Goal: Task Accomplishment & Management: Complete application form

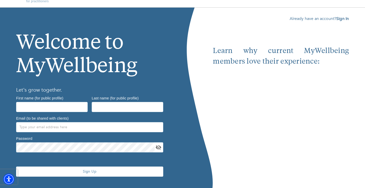
scroll to position [18, 0]
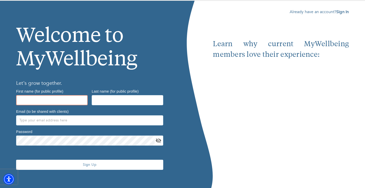
click at [79, 99] on input "text" at bounding box center [52, 100] width 72 height 10
type input "Samaneh"
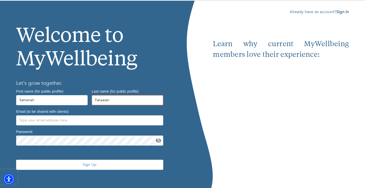
type input "Fanaeian"
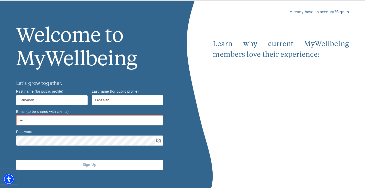
type input "s"
type input "[EMAIL_ADDRESS][DOMAIN_NAME]"
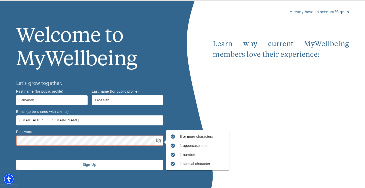
scroll to position [22, 0]
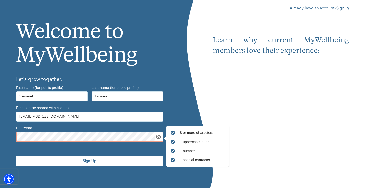
click at [158, 135] on icon "toggle password visibility" at bounding box center [159, 136] width 6 height 5
click at [64, 159] on span "Sign Up" at bounding box center [89, 160] width 143 height 5
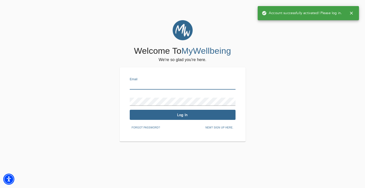
click at [175, 82] on input "text" at bounding box center [183, 85] width 106 height 8
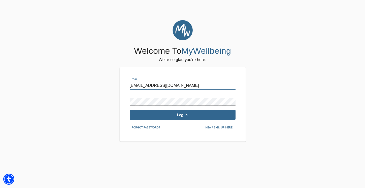
type input "[EMAIL_ADDRESS][DOMAIN_NAME]"
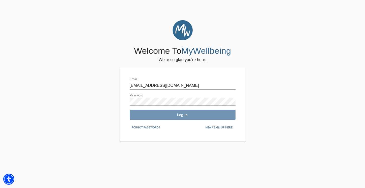
click at [146, 115] on span "Log In" at bounding box center [183, 114] width 102 height 5
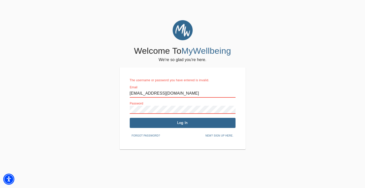
click at [101, 104] on div "Welcome To MyWellbeing We're so glad you're here. The username or password you …" at bounding box center [182, 84] width 363 height 129
click at [135, 124] on span "Log In" at bounding box center [183, 122] width 102 height 5
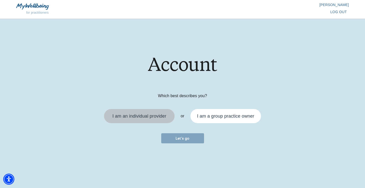
click at [159, 116] on div "I am an individual provider" at bounding box center [139, 116] width 54 height 5
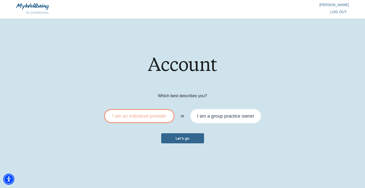
click at [177, 142] on button "Let's go" at bounding box center [182, 138] width 43 height 10
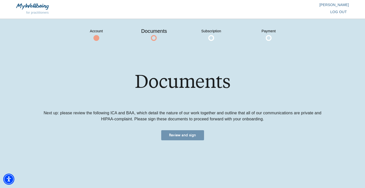
click at [180, 136] on span "Review and sign" at bounding box center [182, 135] width 39 height 5
